Goal: Information Seeking & Learning: Find contact information

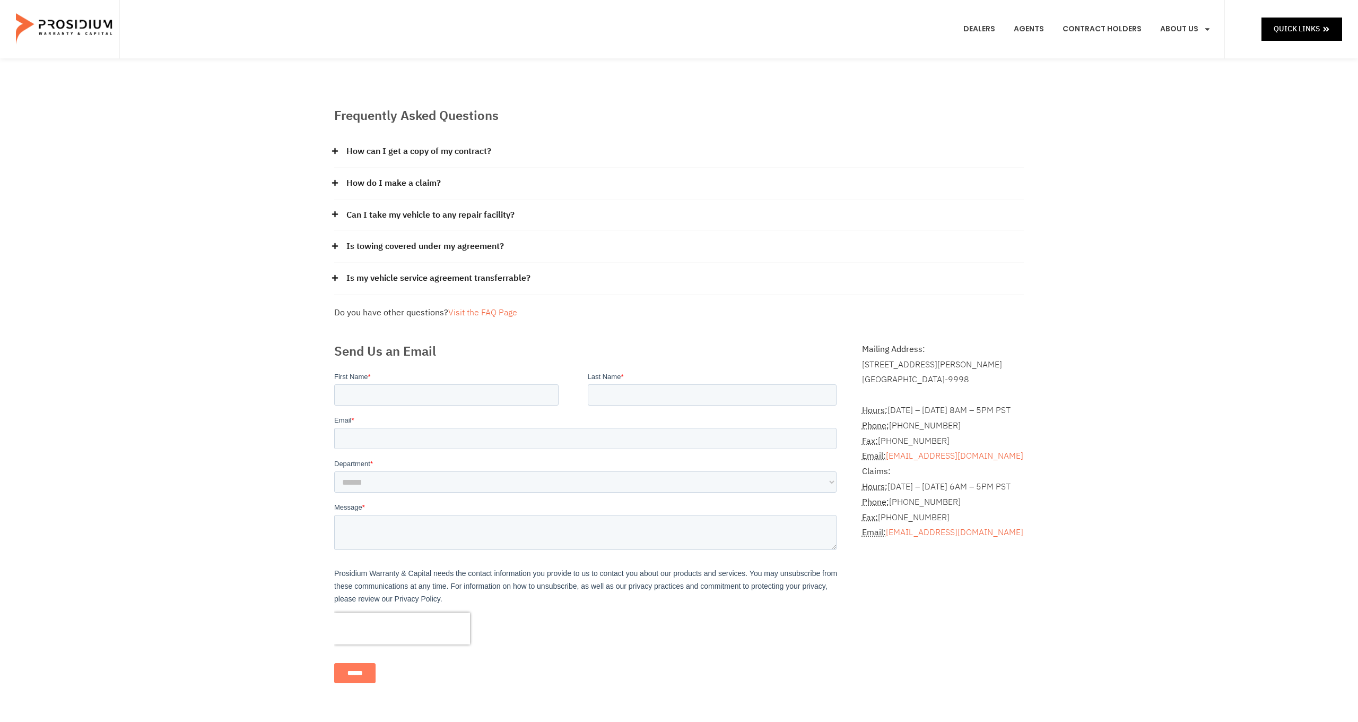
click at [406, 151] on link "How can I get a copy of my contract?" at bounding box center [418, 151] width 145 height 15
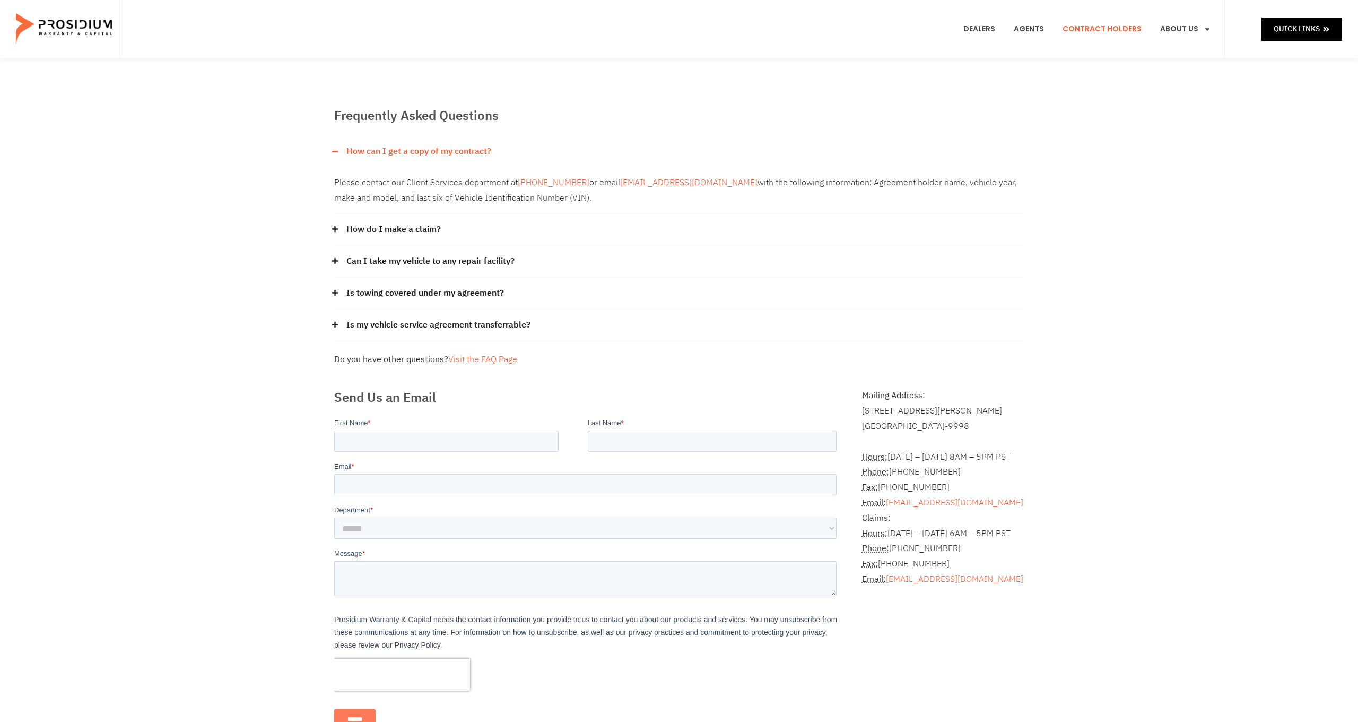
click at [1089, 29] on link "Contract Holders" at bounding box center [1102, 29] width 95 height 39
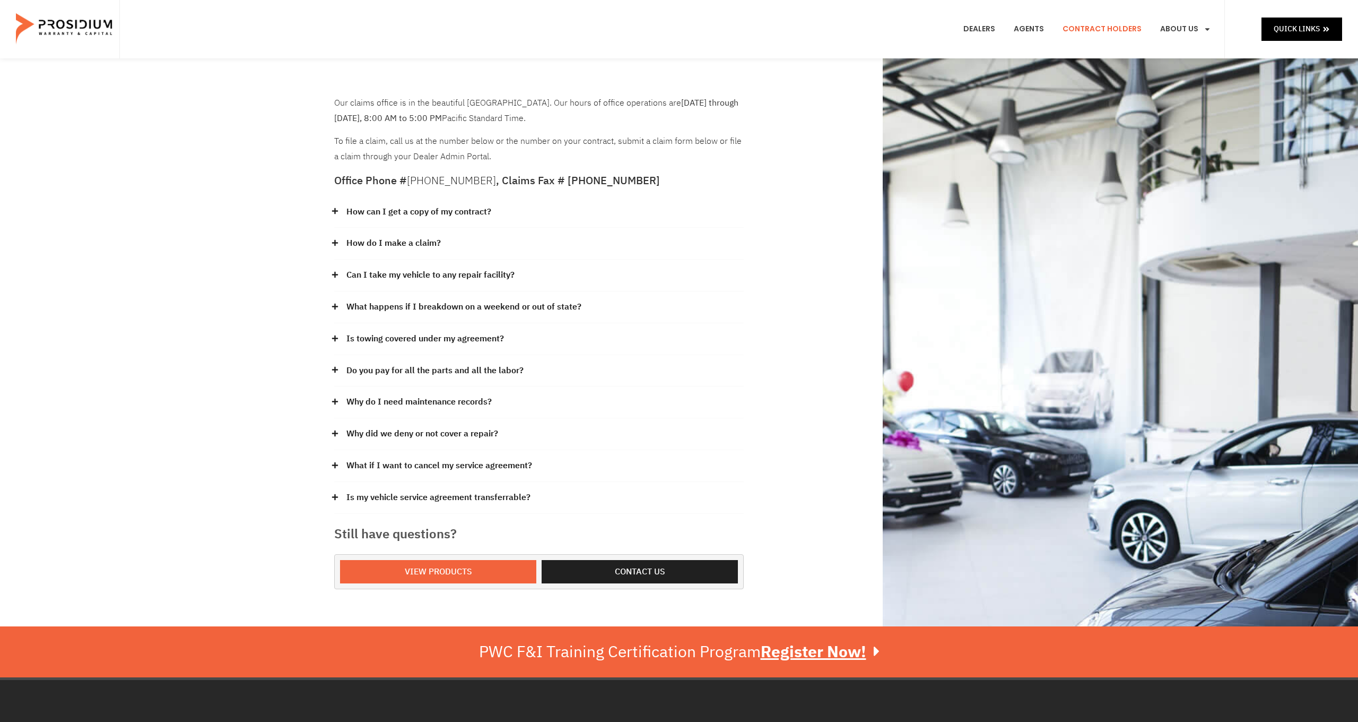
click at [415, 204] on link "How can I get a copy of my contract?" at bounding box center [418, 211] width 145 height 15
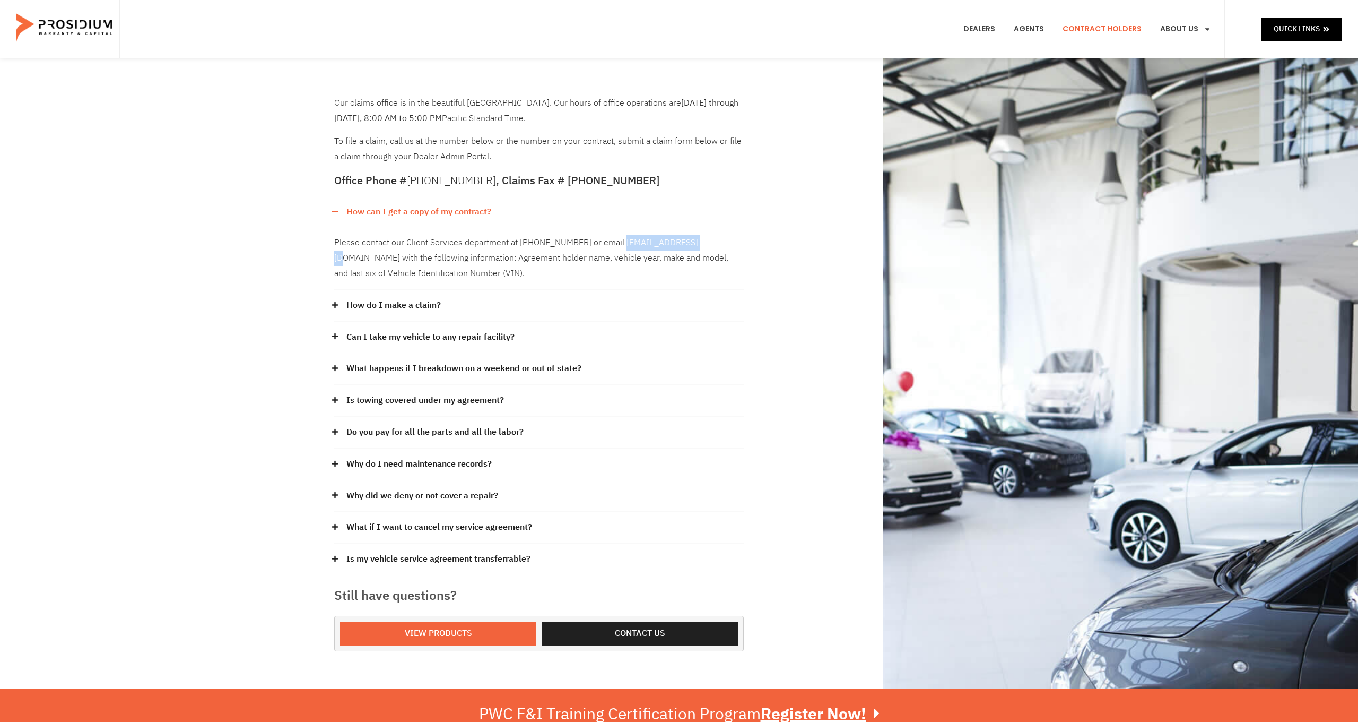
drag, startPoint x: 614, startPoint y: 240, endPoint x: 699, endPoint y: 242, distance: 84.9
click at [699, 242] on div "Please contact our Client Services department at [PHONE_NUMBER] or email [EMAIL…" at bounding box center [539, 258] width 410 height 62
copy div "[EMAIL_ADDRESS][DOMAIN_NAME]"
click at [663, 237] on div "Please contact our Client Services department at [PHONE_NUMBER] or email [EMAIL…" at bounding box center [539, 258] width 410 height 62
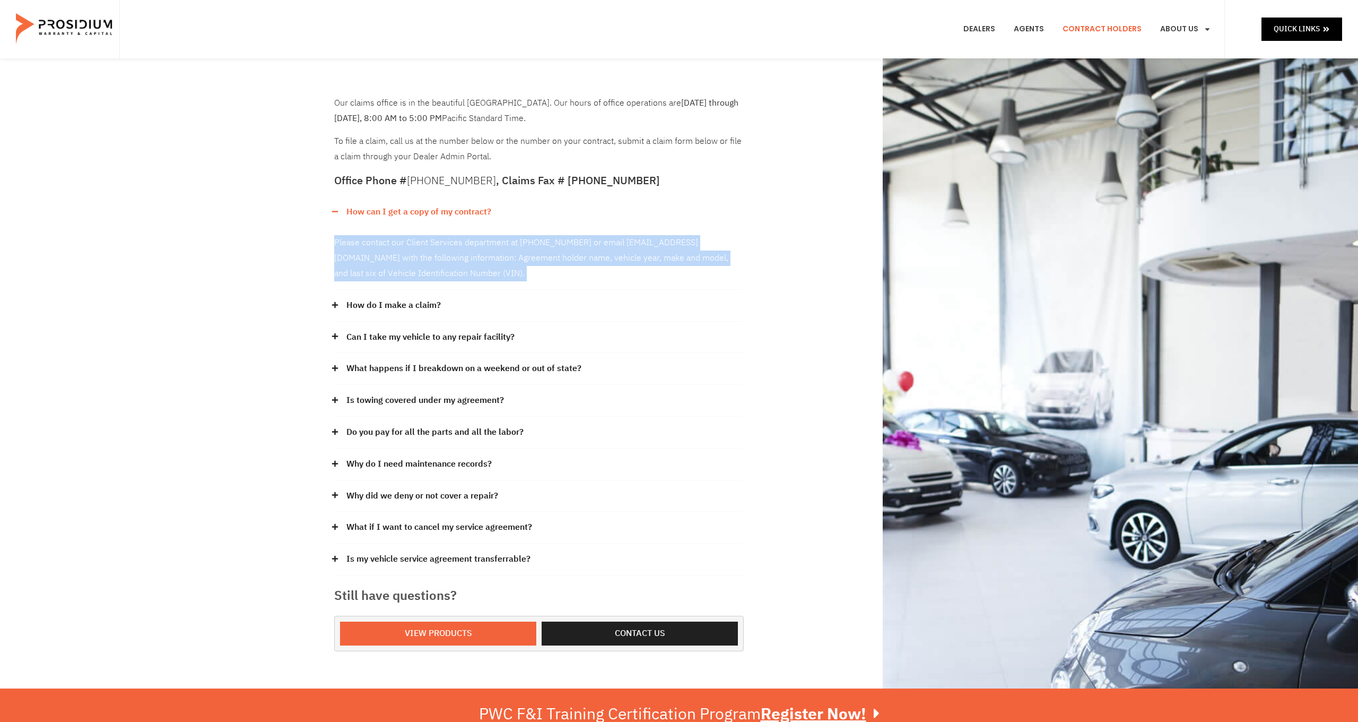
click at [663, 237] on div "Please contact our Client Services department at [PHONE_NUMBER] or email [EMAIL…" at bounding box center [539, 258] width 410 height 62
click at [646, 237] on div "Please contact our Client Services department at [PHONE_NUMBER] or email [EMAIL…" at bounding box center [539, 258] width 410 height 62
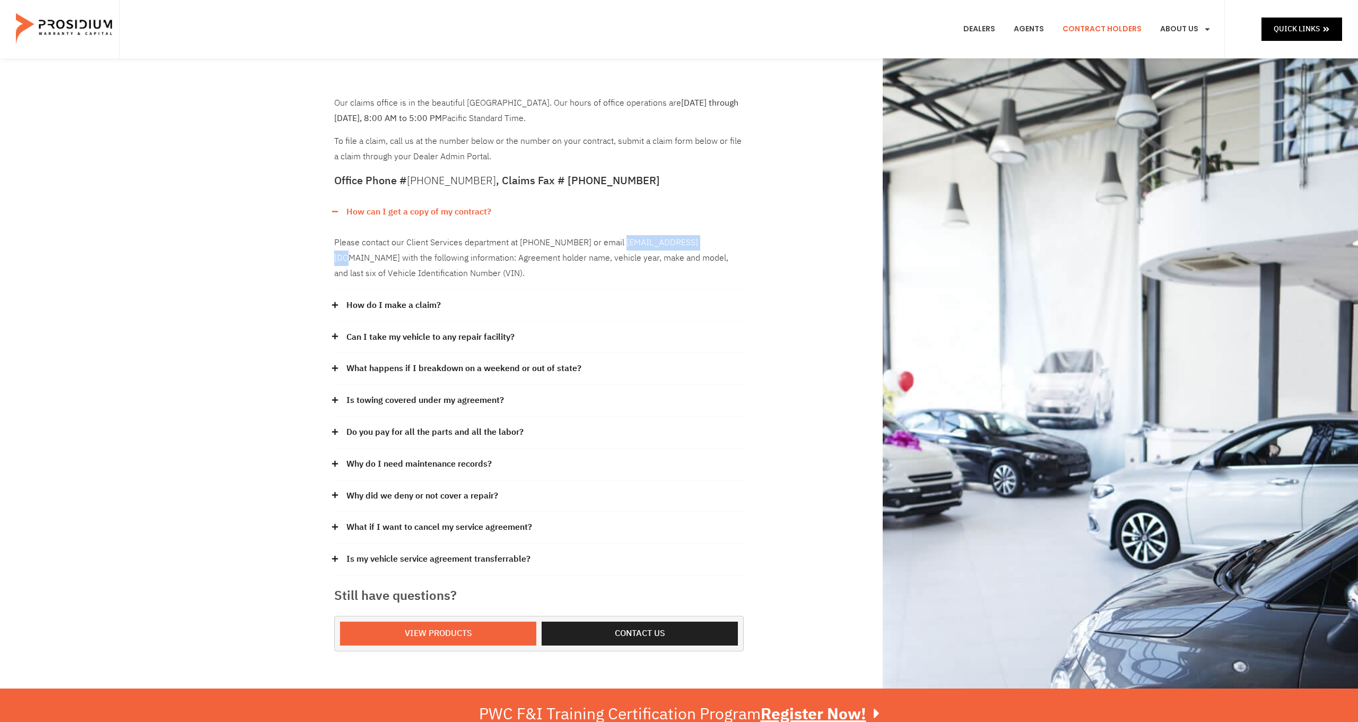
drag, startPoint x: 615, startPoint y: 238, endPoint x: 701, endPoint y: 247, distance: 85.8
click at [701, 247] on div "Please contact our Client Services department at [PHONE_NUMBER] or email [EMAIL…" at bounding box center [539, 258] width 410 height 62
copy div "[EMAIL_ADDRESS][DOMAIN_NAME]"
drag, startPoint x: 406, startPoint y: 240, endPoint x: 437, endPoint y: 235, distance: 30.8
click at [437, 235] on div "Please contact our Client Services department at [PHONE_NUMBER] or email [EMAIL…" at bounding box center [539, 258] width 410 height 62
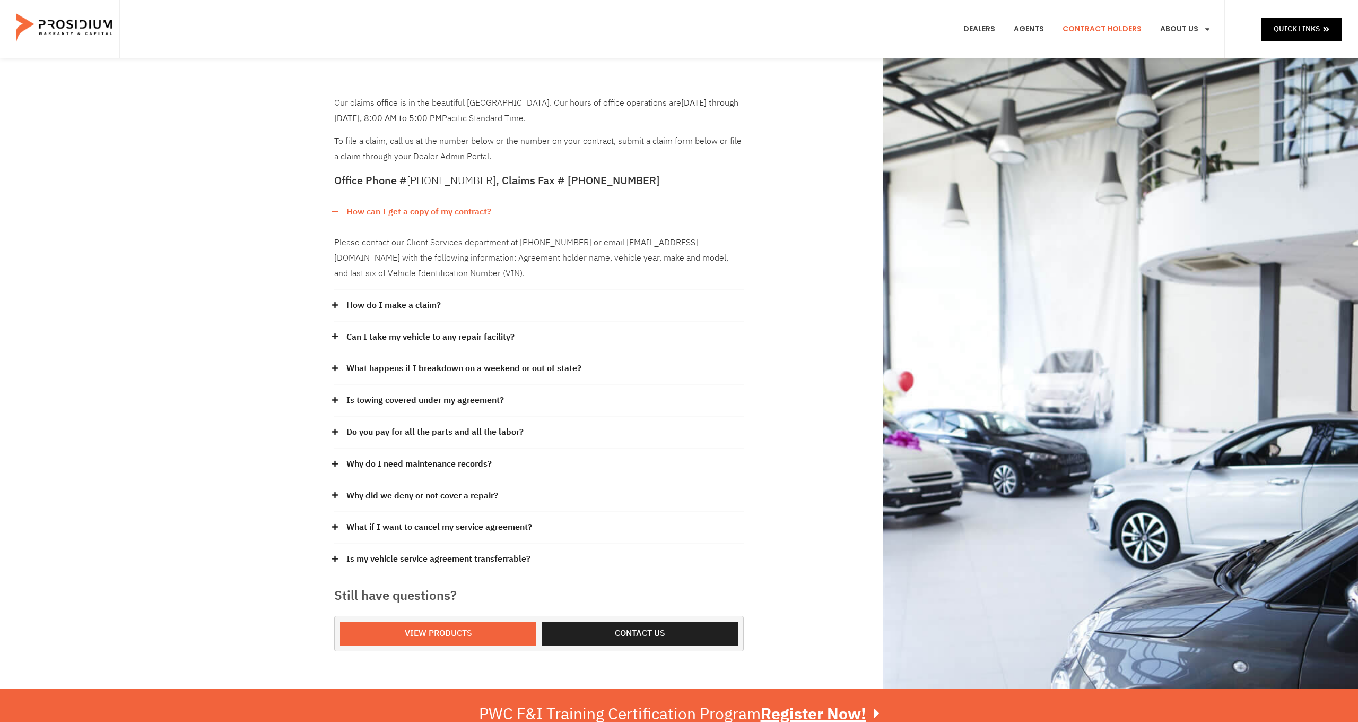
click at [407, 206] on link "How can I get a copy of my contract?" at bounding box center [418, 211] width 145 height 15
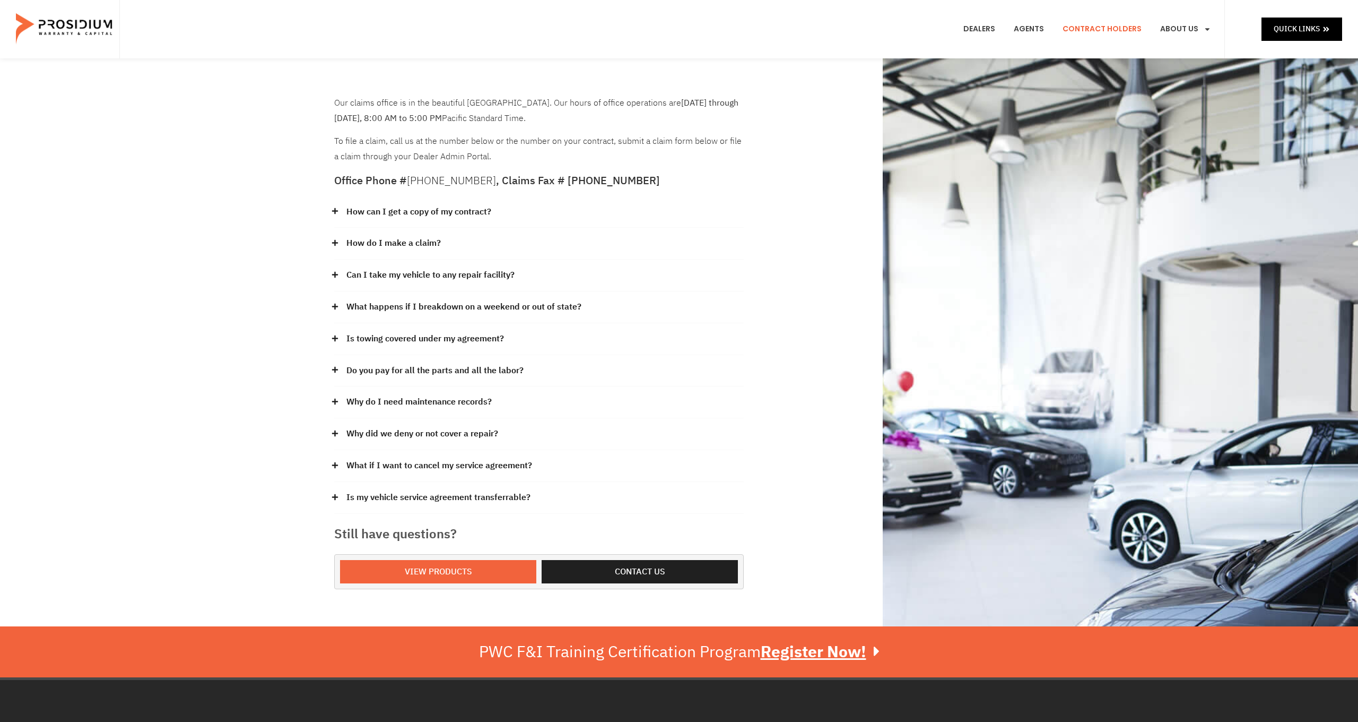
click at [407, 207] on link "How can I get a copy of my contract?" at bounding box center [418, 211] width 145 height 15
